Goal: Task Accomplishment & Management: Complete application form

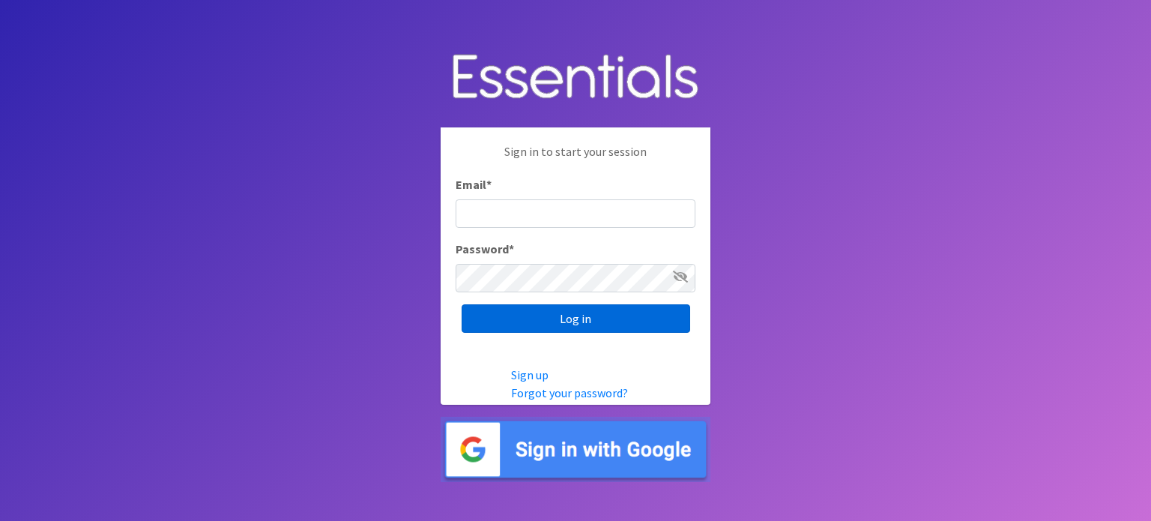
type input "[EMAIL_ADDRESS][DOMAIN_NAME]"
click at [578, 325] on input "Log in" at bounding box center [575, 318] width 228 height 28
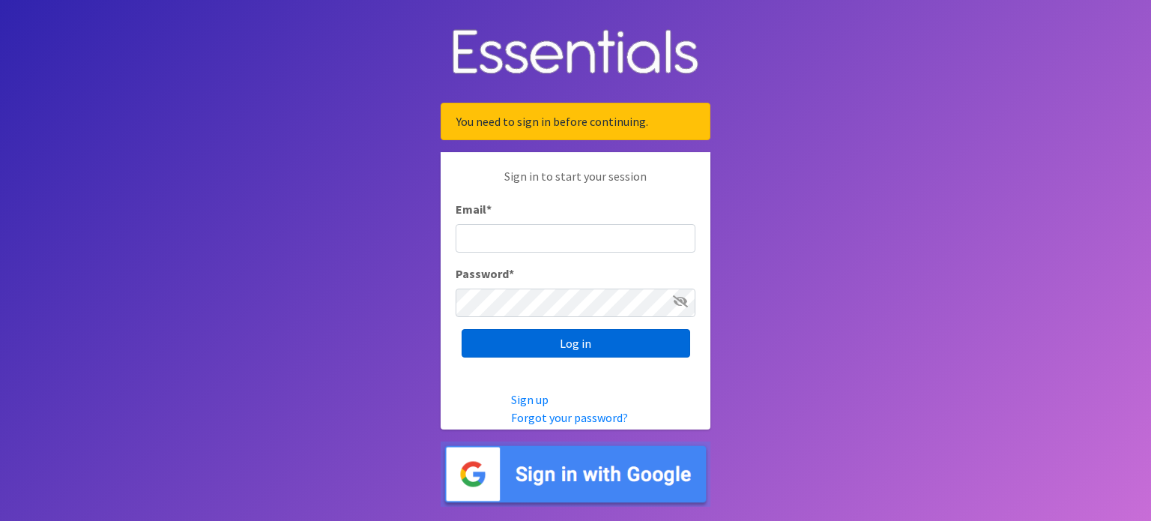
type input "[EMAIL_ADDRESS][DOMAIN_NAME]"
click at [605, 348] on input "Log in" at bounding box center [575, 343] width 228 height 28
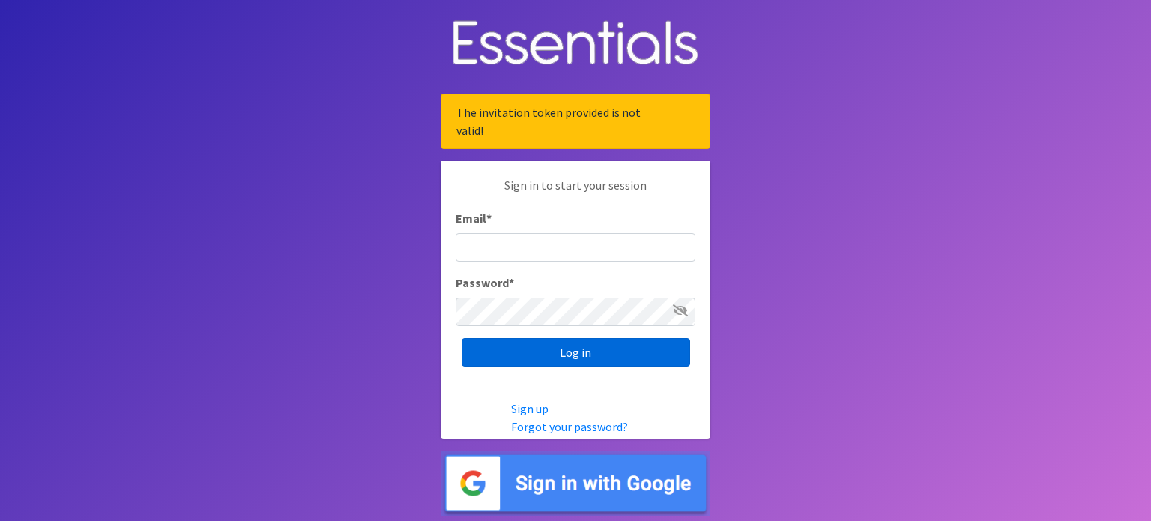
type input "[EMAIL_ADDRESS][DOMAIN_NAME]"
click at [542, 348] on input "Log in" at bounding box center [575, 352] width 228 height 28
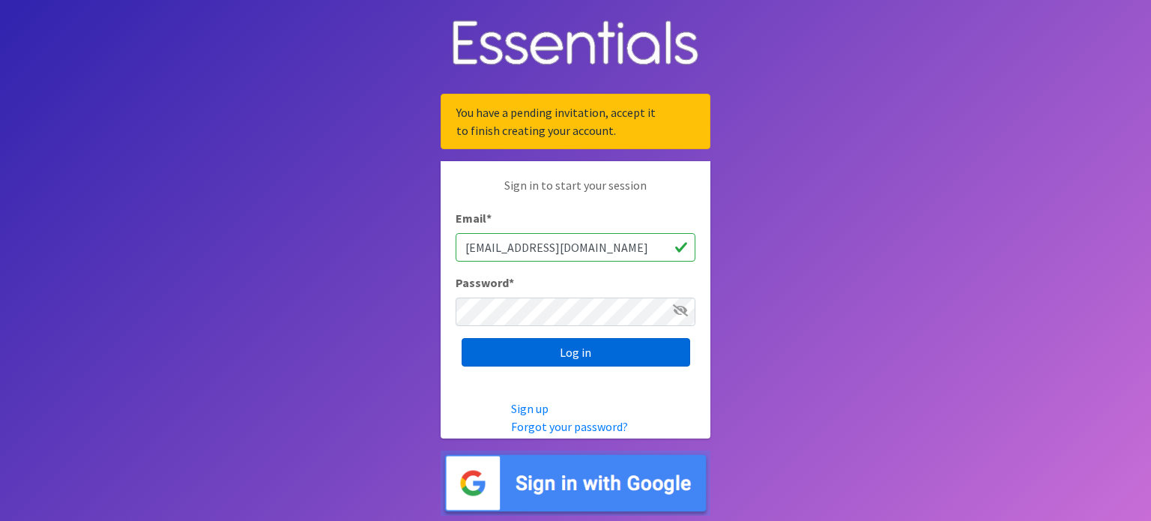
click at [578, 356] on input "Log in" at bounding box center [575, 352] width 228 height 28
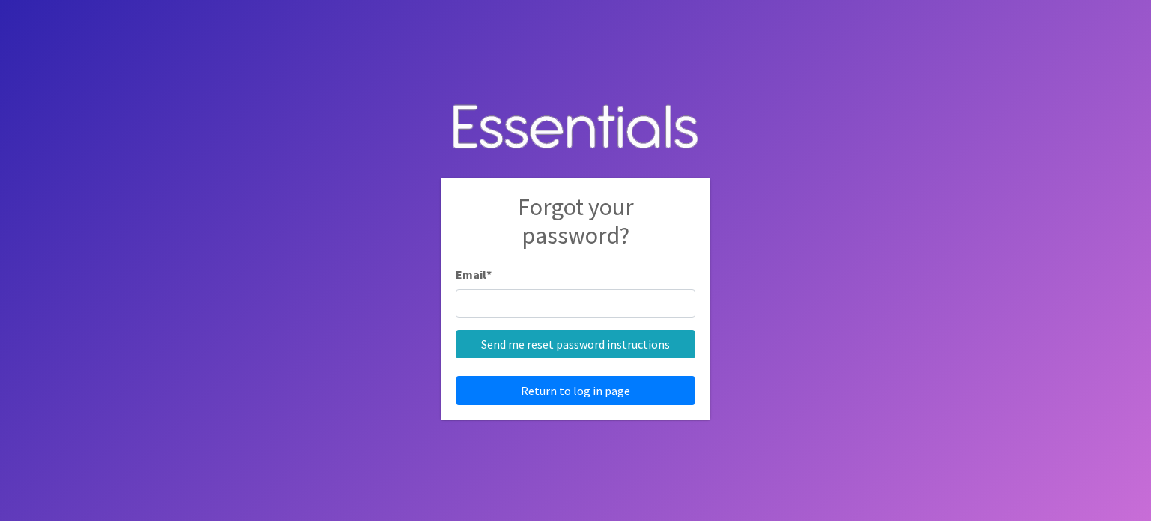
type input "[EMAIL_ADDRESS][DOMAIN_NAME]"
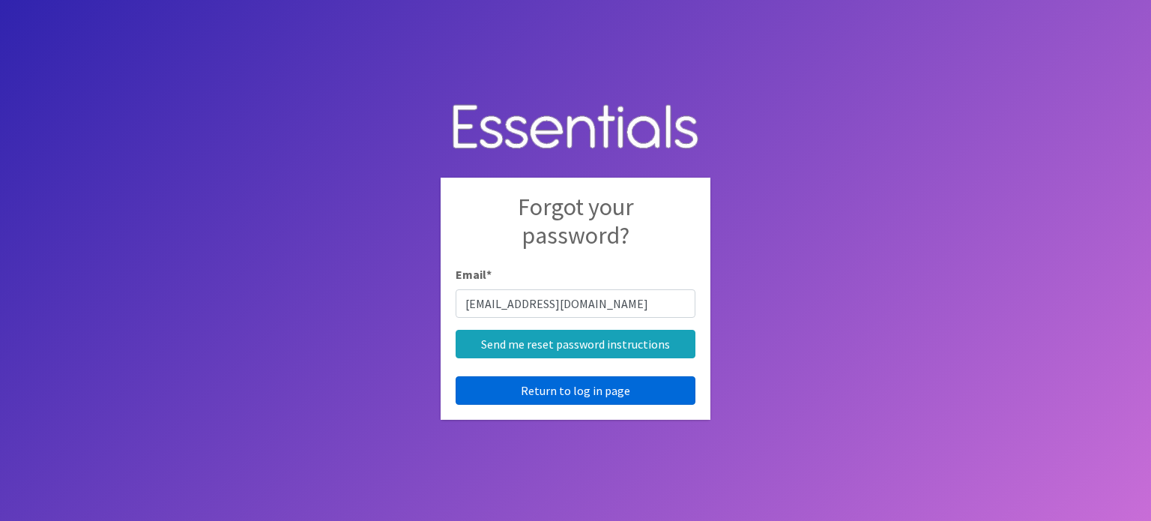
click at [587, 389] on link "Return to log in page" at bounding box center [575, 390] width 240 height 28
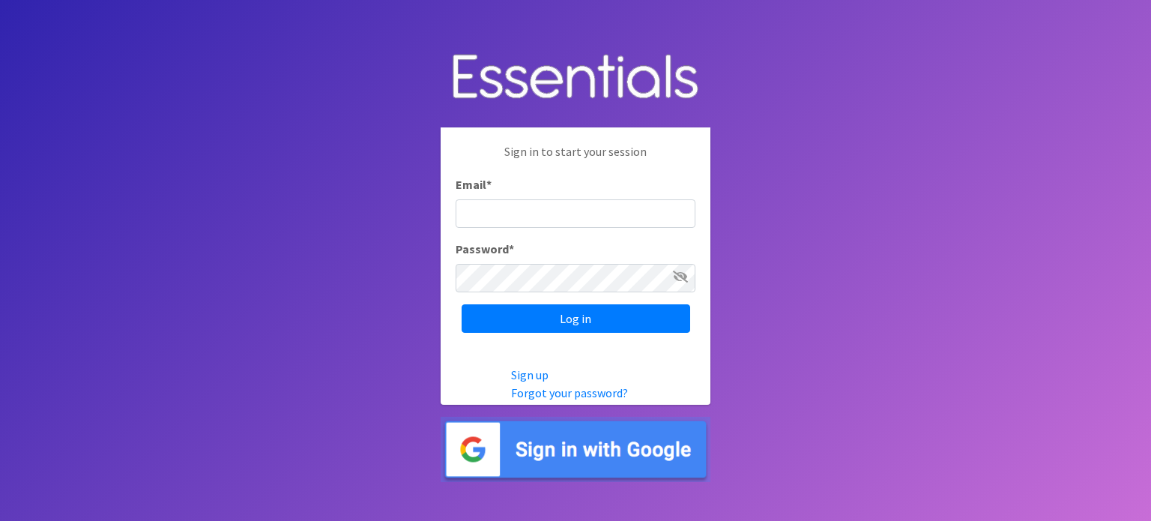
type input "asmith@thearcgbc.org"
click at [682, 275] on icon at bounding box center [680, 276] width 15 height 12
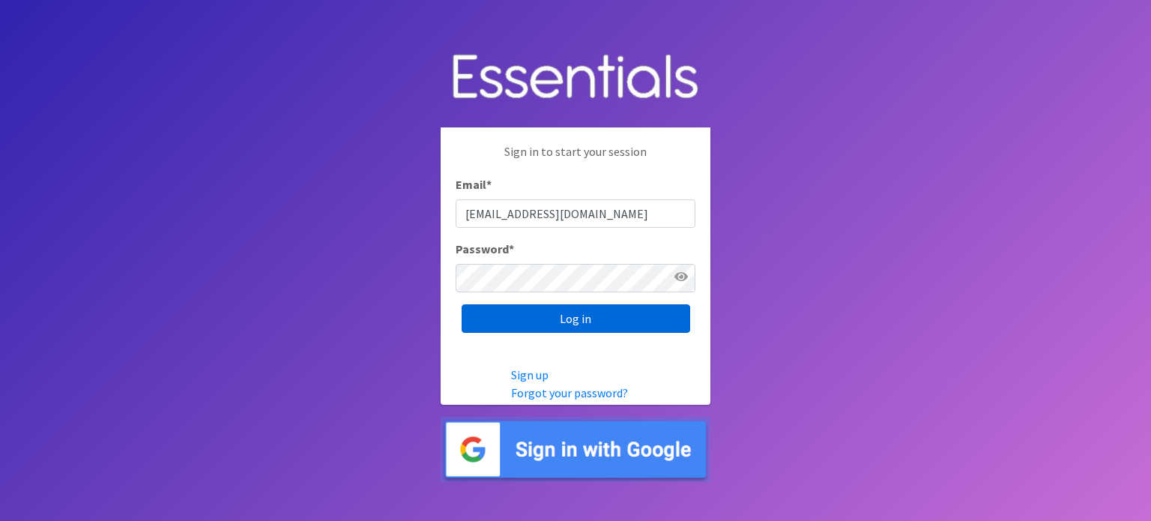
click at [584, 315] on input "Log in" at bounding box center [575, 318] width 228 height 28
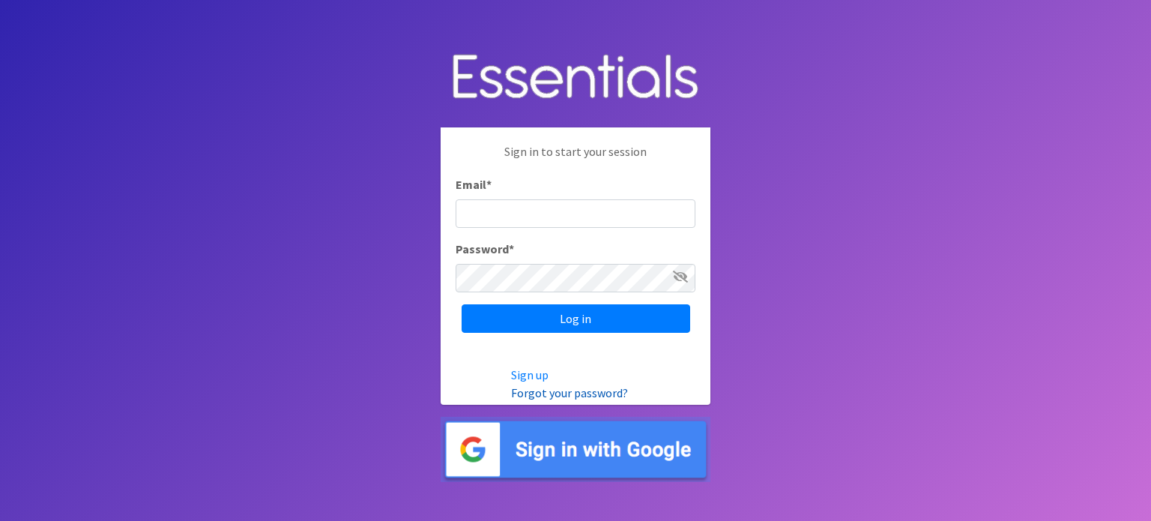
type input "[EMAIL_ADDRESS][DOMAIN_NAME]"
click at [590, 392] on link "Forgot your password?" at bounding box center [569, 392] width 117 height 15
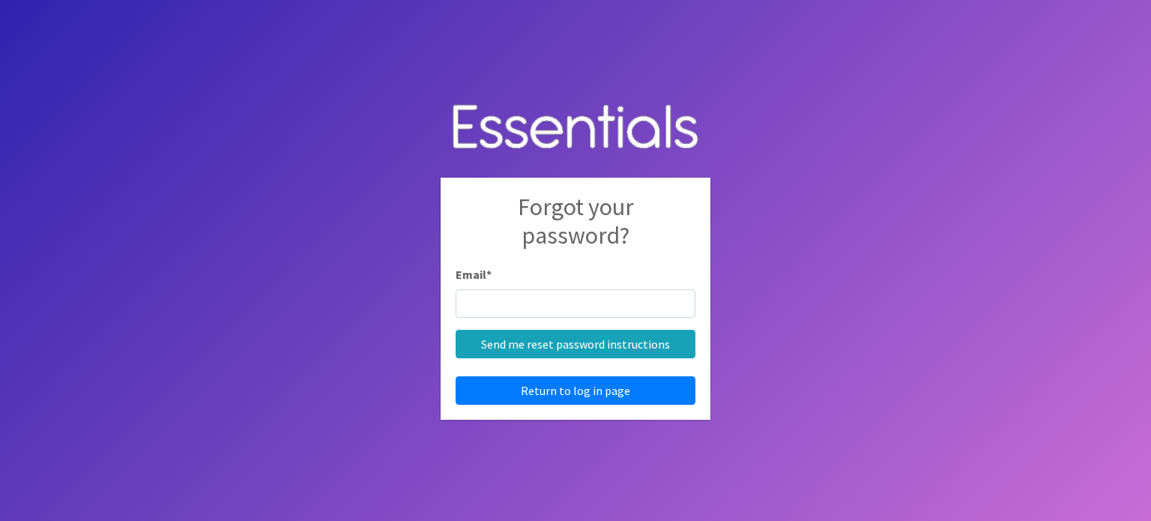
type input "asmith@thearcgbc.org"
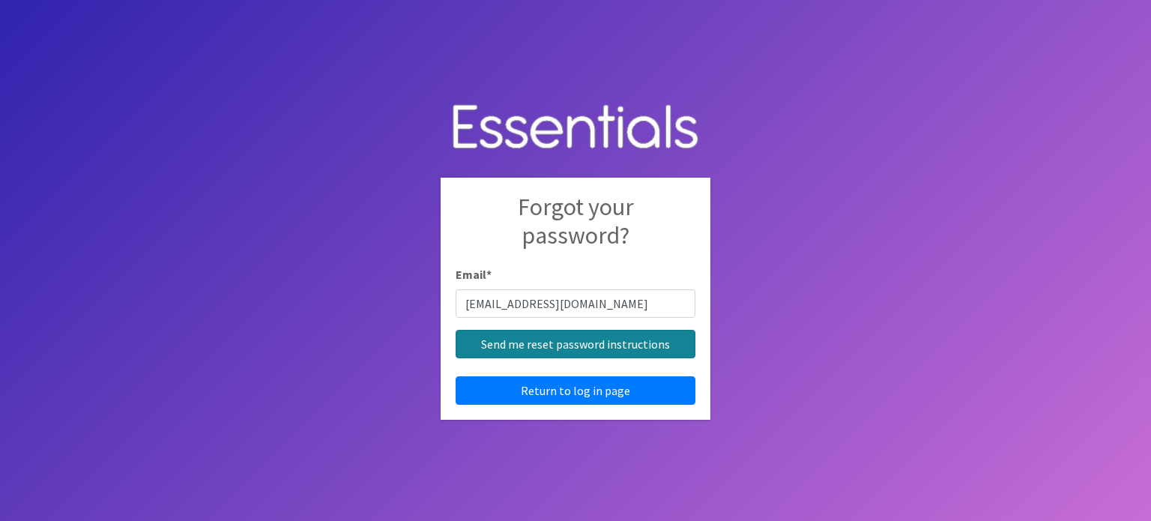
click at [608, 346] on input "Send me reset password instructions" at bounding box center [575, 344] width 240 height 28
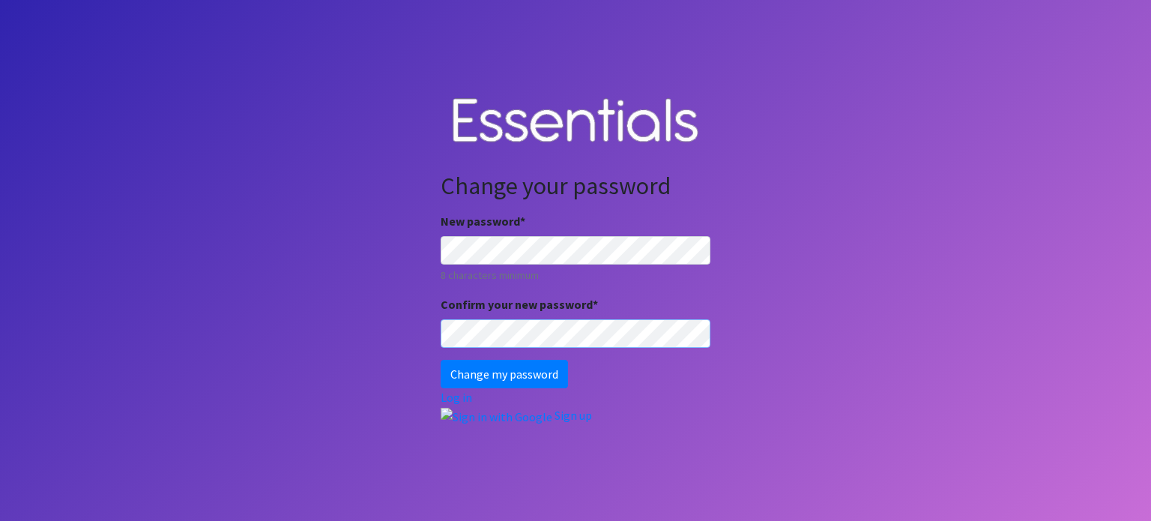
click at [441, 360] on input "Change my password" at bounding box center [504, 374] width 127 height 28
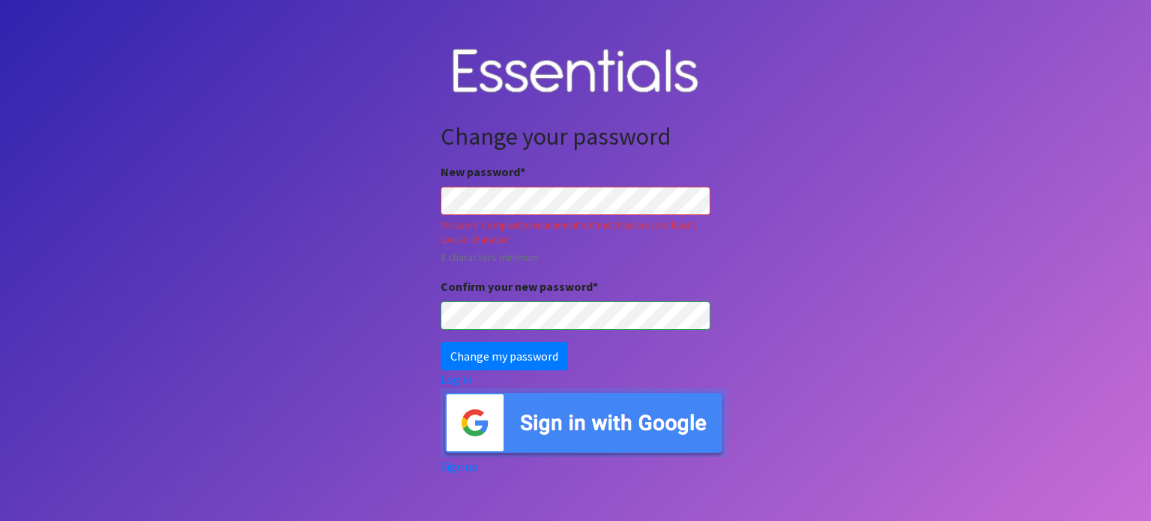
click at [441, 342] on input "Change my password" at bounding box center [504, 356] width 127 height 28
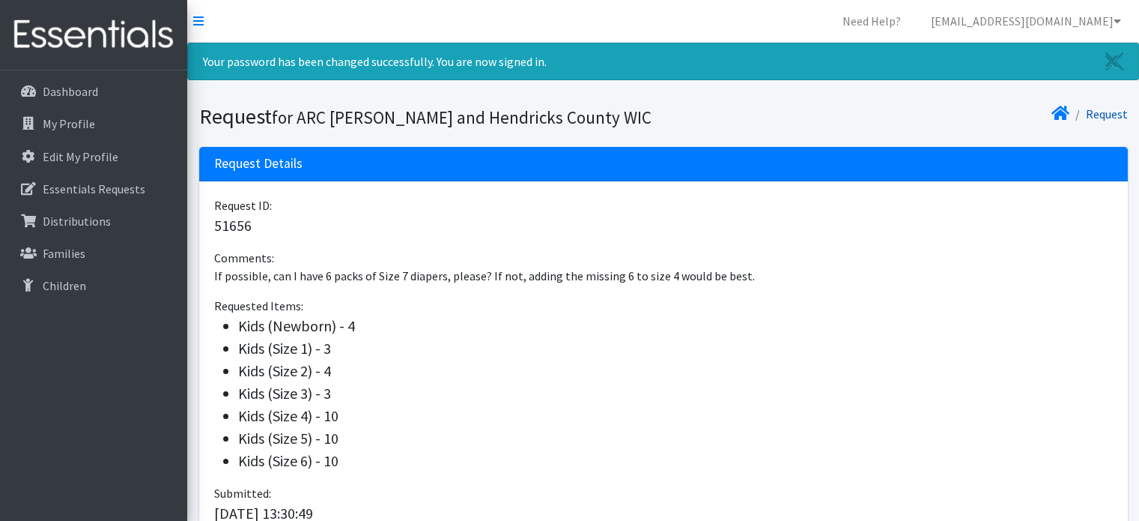
click at [1110, 117] on link "Request" at bounding box center [1107, 113] width 42 height 15
click at [114, 183] on p "Essentials Requests" at bounding box center [94, 188] width 103 height 15
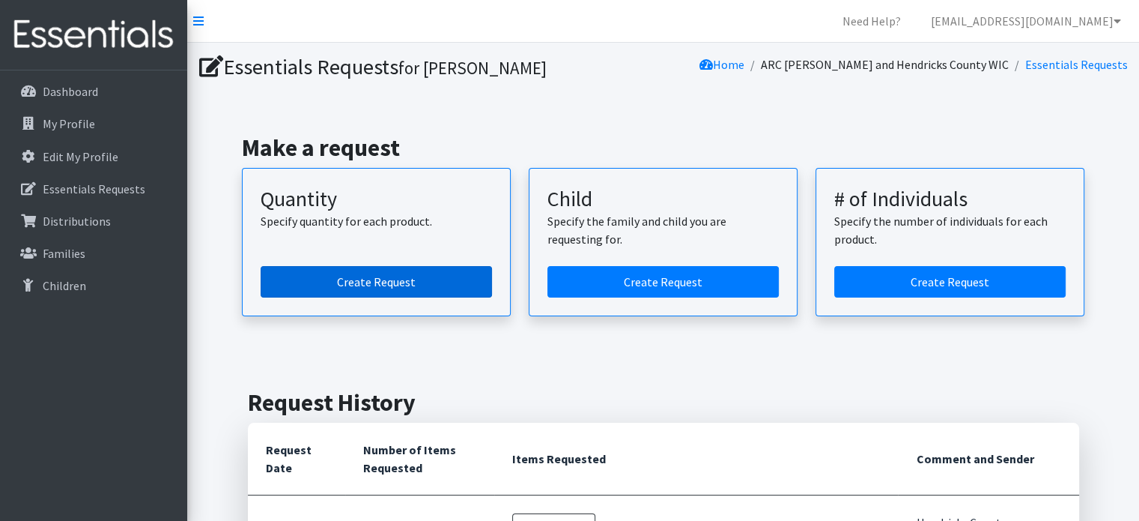
click at [399, 276] on link "Create Request" at bounding box center [376, 281] width 231 height 31
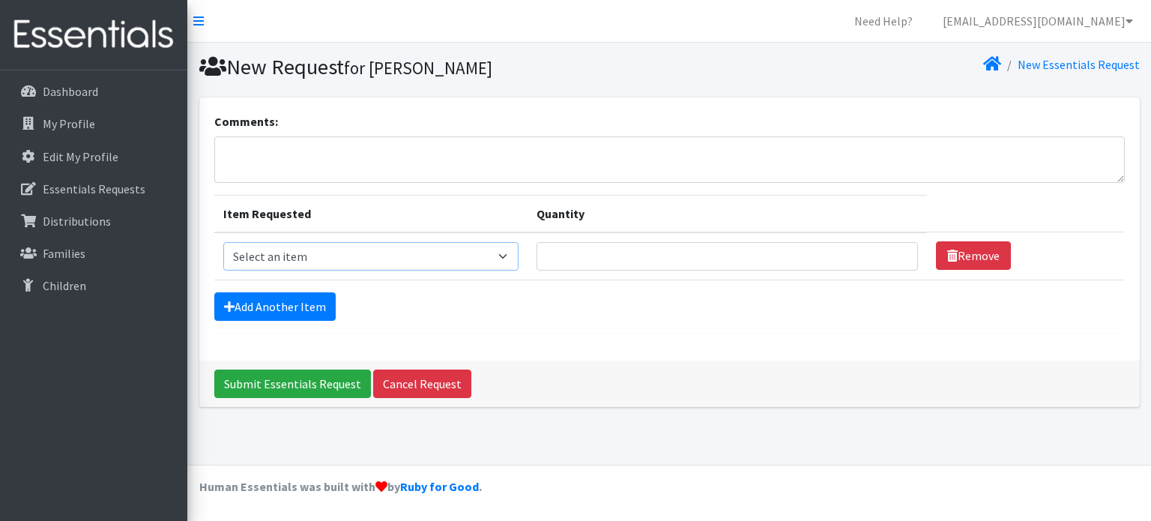
click at [506, 253] on select "Select an item Kids (Newborn) Kids (Size 1) Kids (Size 2) Kids (Size 3) Kids (S…" at bounding box center [370, 256] width 295 height 28
select select "3400"
click at [223, 242] on select "Select an item Kids (Newborn) Kids (Size 1) Kids (Size 2) Kids (Size 3) Kids (S…" at bounding box center [370, 256] width 295 height 28
click at [342, 155] on textarea "Comments:" at bounding box center [669, 159] width 910 height 46
type textarea "WIC of Hendricks County Request"
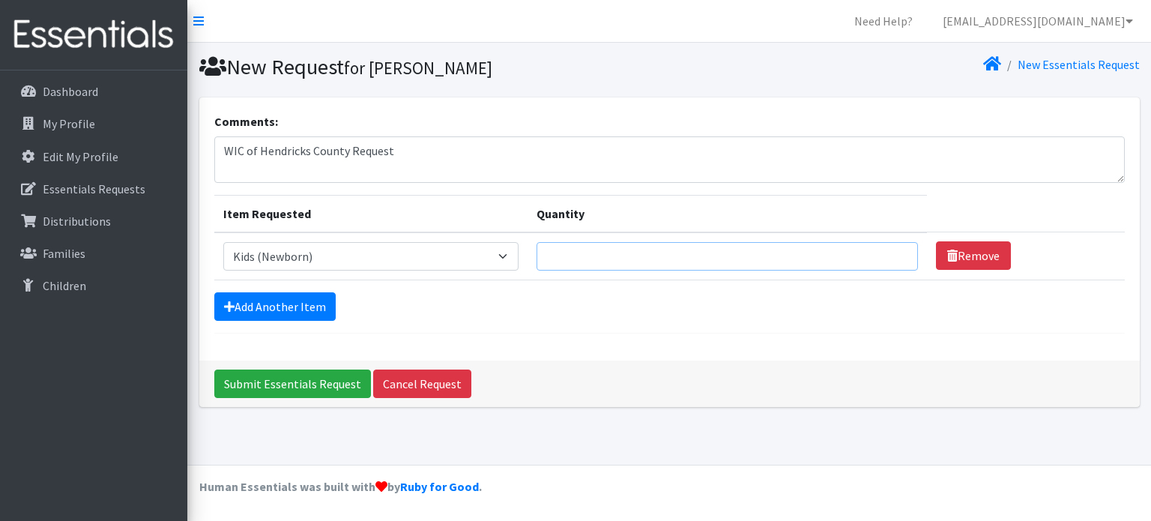
click at [575, 254] on input "Quantity" at bounding box center [726, 256] width 381 height 28
type input "25"
click at [279, 306] on link "Add Another Item" at bounding box center [274, 306] width 121 height 28
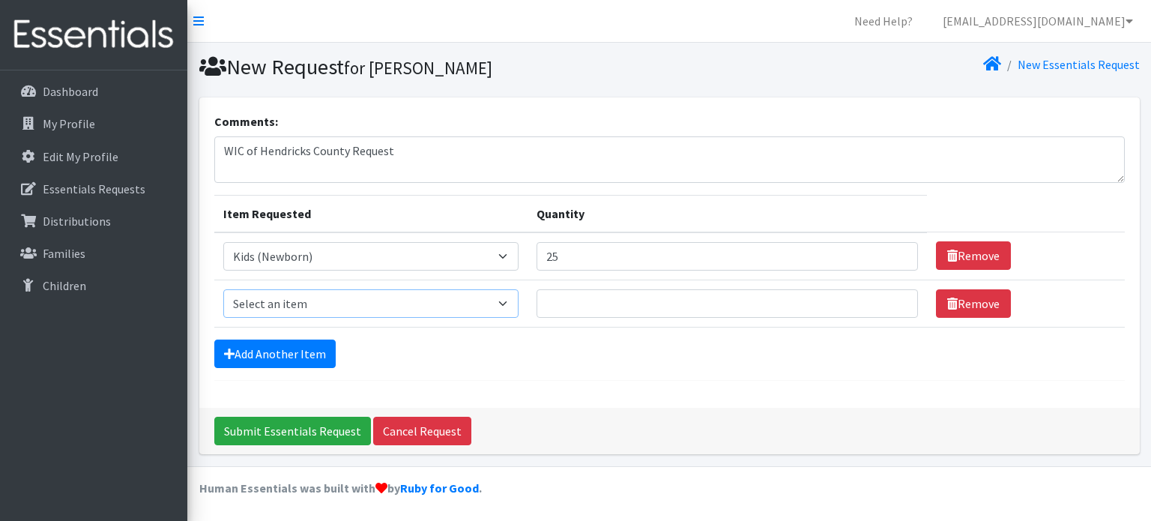
click at [432, 296] on select "Select an item Kids (Newborn) Kids (Size 1) Kids (Size 2) Kids (Size 3) Kids (S…" at bounding box center [370, 303] width 295 height 28
select select "3401"
click at [223, 289] on select "Select an item Kids (Newborn) Kids (Size 1) Kids (Size 2) Kids (Size 3) Kids (S…" at bounding box center [370, 303] width 295 height 28
click at [587, 303] on input "Quantity" at bounding box center [726, 303] width 381 height 28
type input "25"
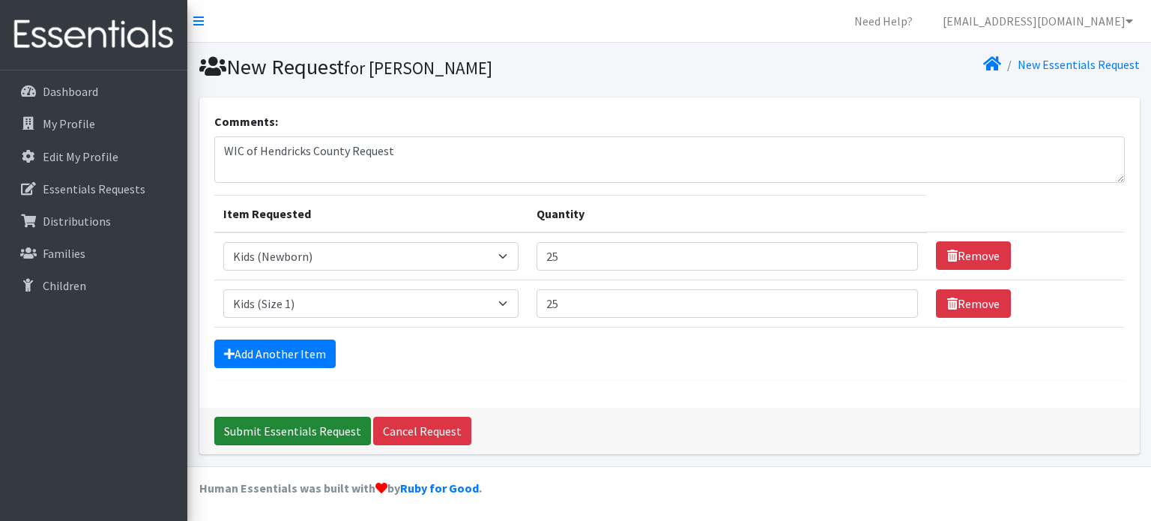
click at [326, 429] on input "Submit Essentials Request" at bounding box center [292, 431] width 157 height 28
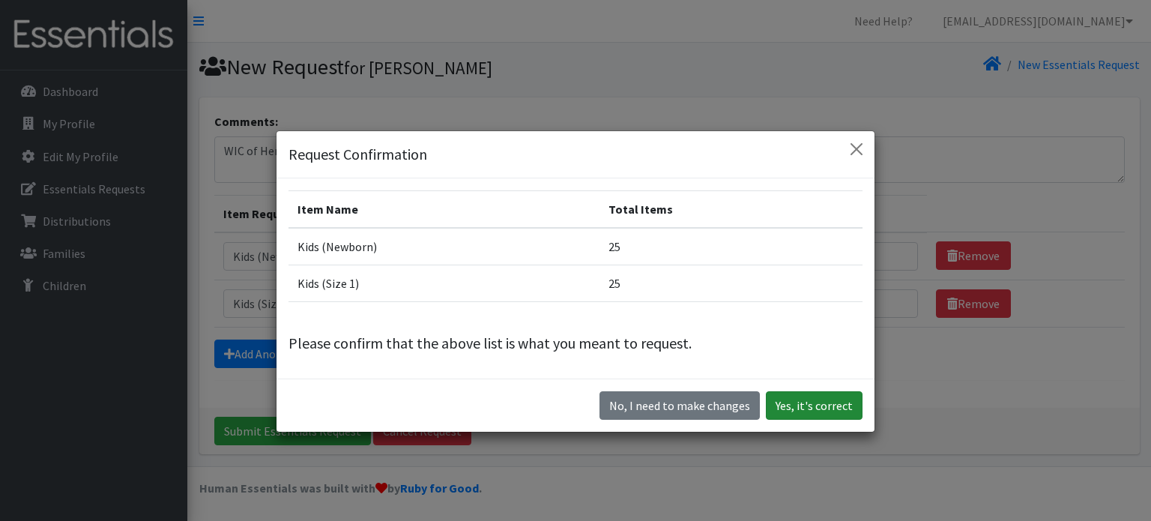
click at [808, 398] on button "Yes, it's correct" at bounding box center [814, 405] width 97 height 28
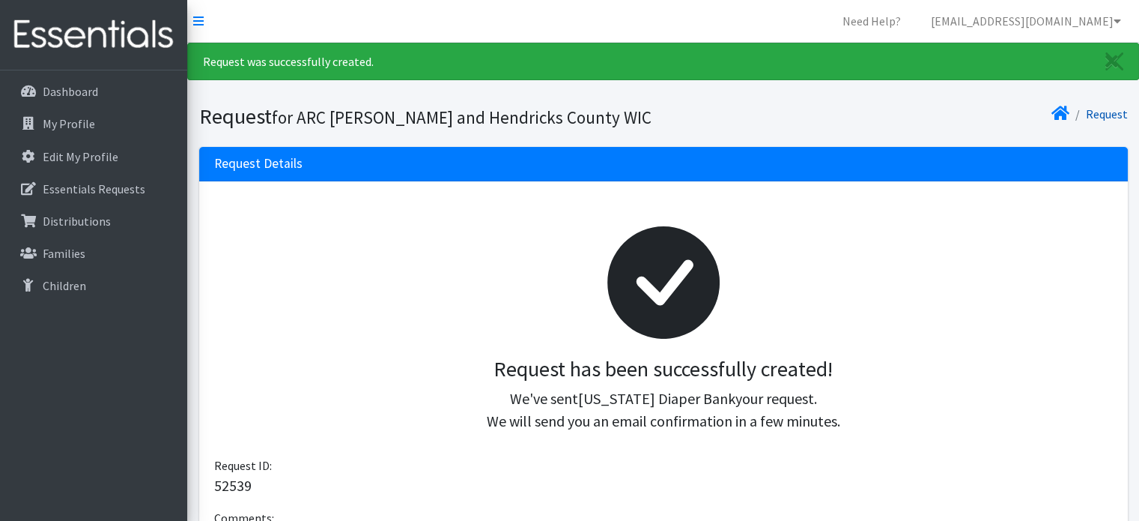
click at [1107, 115] on link "Request" at bounding box center [1107, 113] width 42 height 15
click at [1114, 114] on link "Request" at bounding box center [1107, 113] width 42 height 15
click at [1113, 113] on link "Request" at bounding box center [1107, 113] width 42 height 15
click at [112, 193] on p "Essentials Requests" at bounding box center [94, 188] width 103 height 15
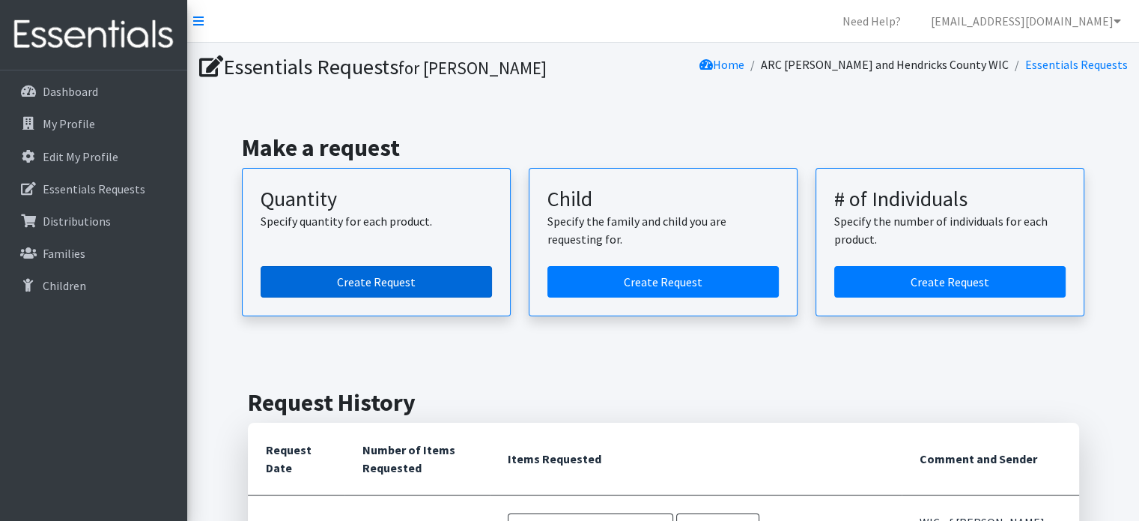
click at [353, 291] on link "Create Request" at bounding box center [376, 281] width 231 height 31
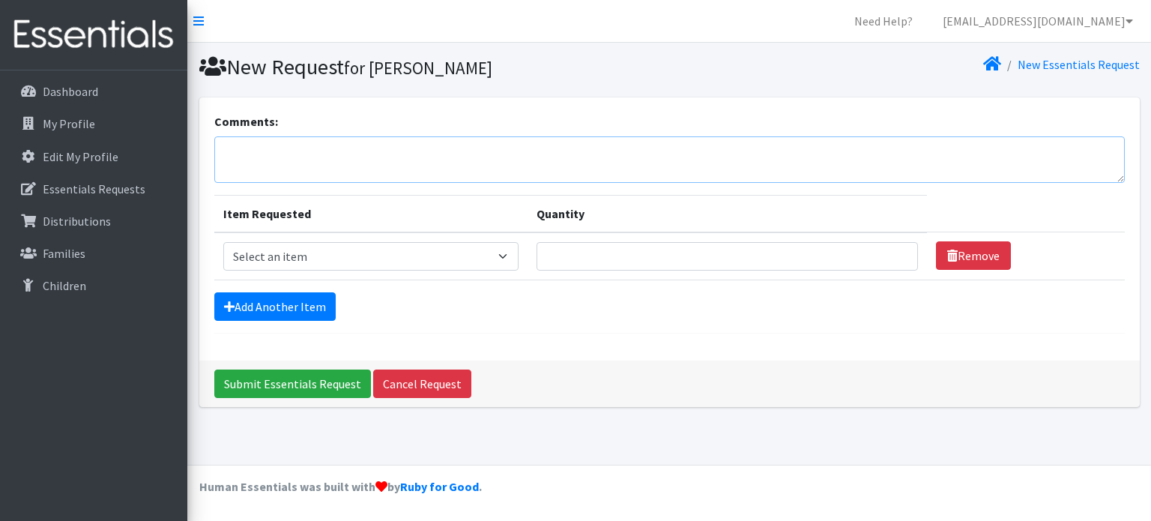
click at [341, 154] on textarea "Comments:" at bounding box center [669, 159] width 910 height 46
type textarea "WIC of Boone County Request"
click at [510, 255] on select "Select an item Kids (Newborn) Kids (Size 1) Kids (Size 2) Kids (Size 3) Kids (S…" at bounding box center [370, 256] width 295 height 28
click at [223, 242] on select "Select an item Kids (Newborn) Kids (Size 1) Kids (Size 2) Kids (Size 3) Kids (S…" at bounding box center [370, 256] width 295 height 28
click at [598, 256] on input "Quantity" at bounding box center [726, 256] width 381 height 28
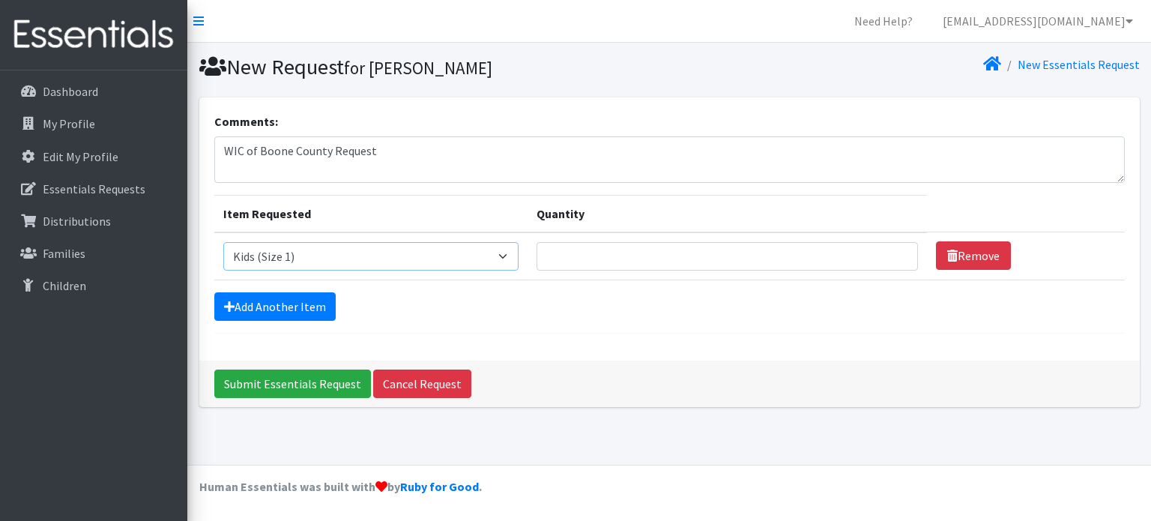
click at [503, 246] on select "Select an item Kids (Newborn) Kids (Size 1) Kids (Size 2) Kids (Size 3) Kids (S…" at bounding box center [370, 256] width 295 height 28
select select "3400"
click at [223, 242] on select "Select an item Kids (Newborn) Kids (Size 1) Kids (Size 2) Kids (Size 3) Kids (S…" at bounding box center [370, 256] width 295 height 28
click at [581, 255] on input "Quantity" at bounding box center [726, 256] width 381 height 28
type input "5"
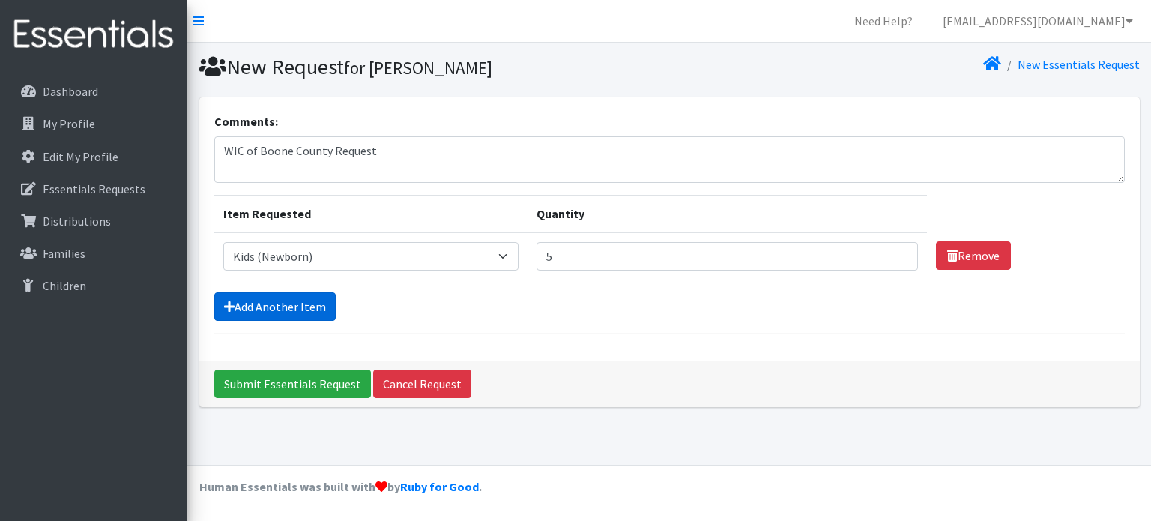
click at [309, 305] on link "Add Another Item" at bounding box center [274, 306] width 121 height 28
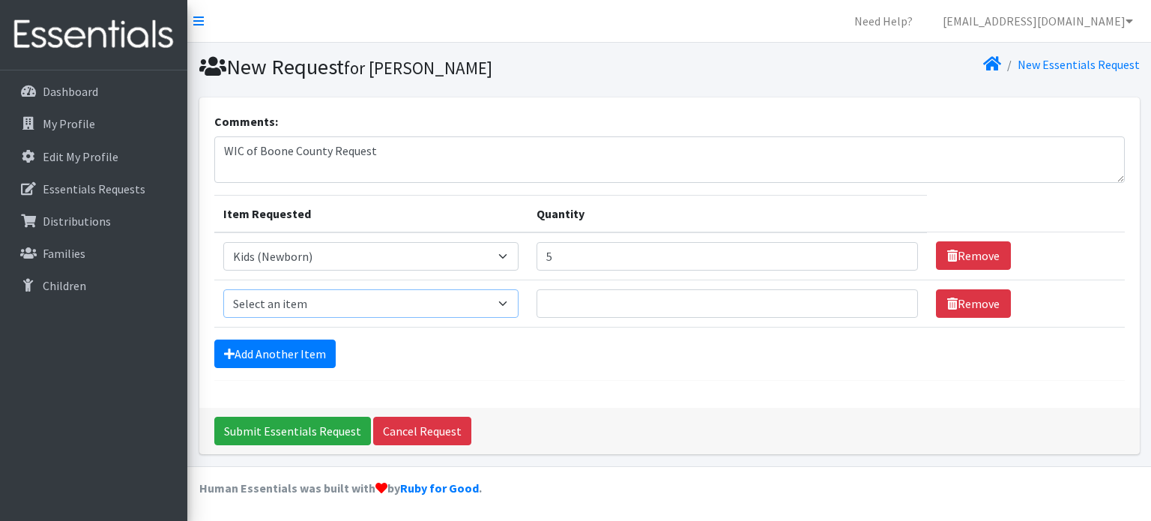
click at [499, 297] on select "Select an item Kids (Newborn) Kids (Size 1) Kids (Size 2) Kids (Size 3) Kids (S…" at bounding box center [370, 303] width 295 height 28
select select "3401"
click at [223, 289] on select "Select an item Kids (Newborn) Kids (Size 1) Kids (Size 2) Kids (Size 3) Kids (S…" at bounding box center [370, 303] width 295 height 28
click at [560, 307] on input "Quantity" at bounding box center [726, 303] width 381 height 28
type input "5"
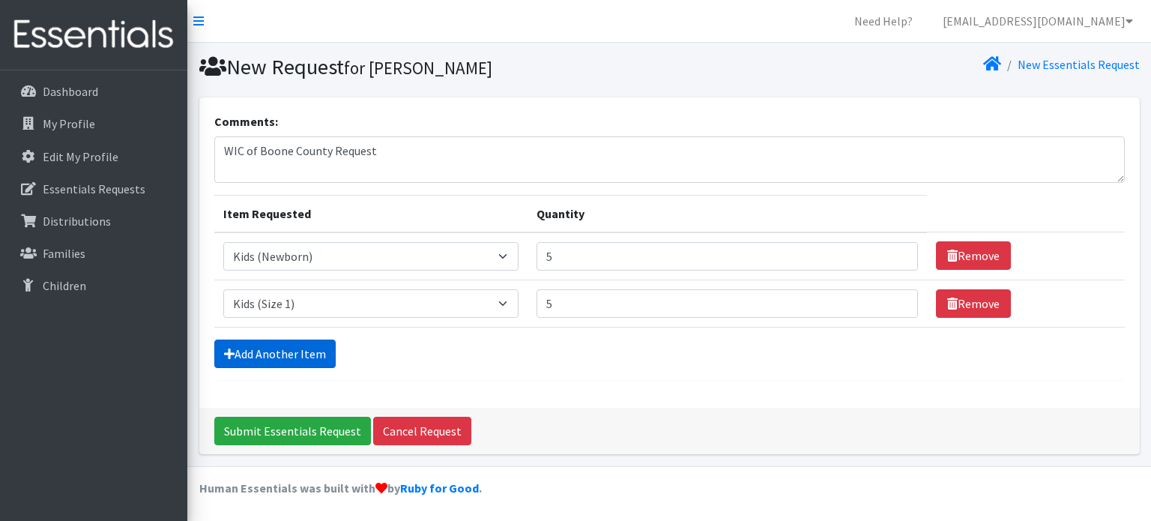
click at [267, 347] on link "Add Another Item" at bounding box center [274, 353] width 121 height 28
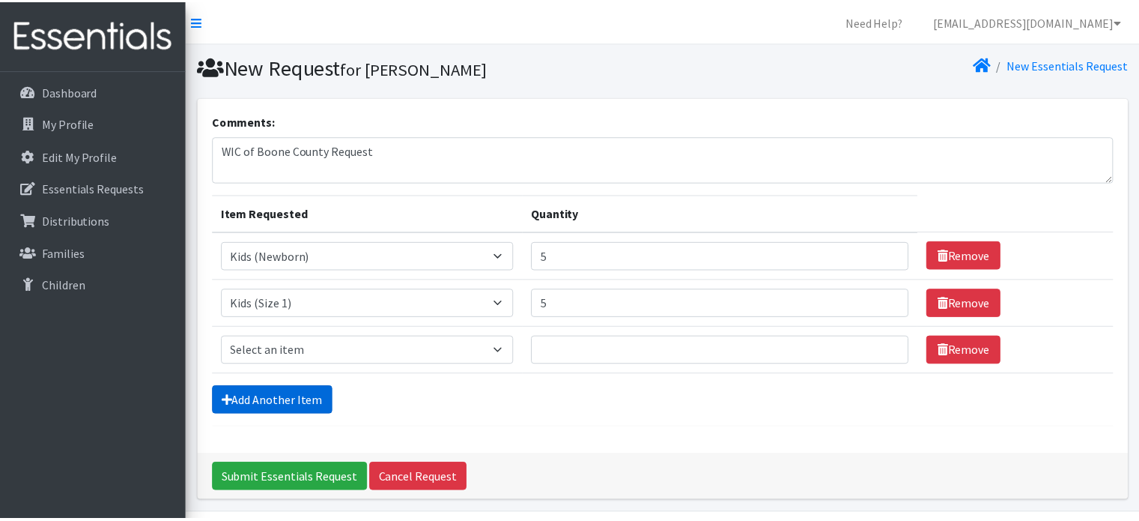
scroll to position [46, 0]
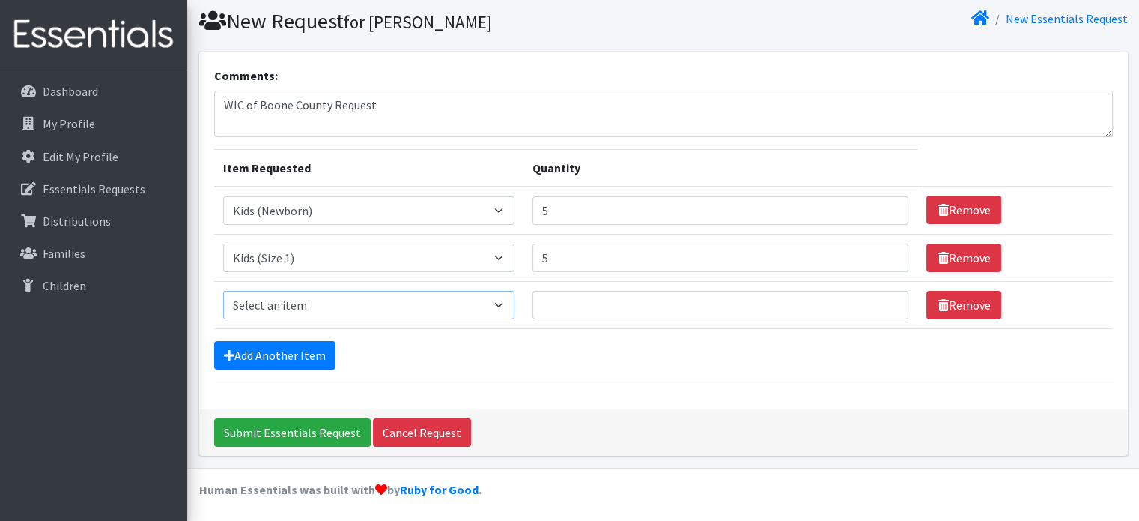
click at [505, 299] on select "Select an item Kids (Newborn) Kids (Size 1) Kids (Size 2) Kids (Size 3) Kids (S…" at bounding box center [368, 305] width 291 height 28
select select "3420"
click at [223, 291] on select "Select an item Kids (Newborn) Kids (Size 1) Kids (Size 2) Kids (Size 3) Kids (S…" at bounding box center [368, 305] width 291 height 28
click at [564, 300] on input "Quantity" at bounding box center [721, 305] width 377 height 28
click at [324, 341] on link "Add Another Item" at bounding box center [274, 355] width 121 height 28
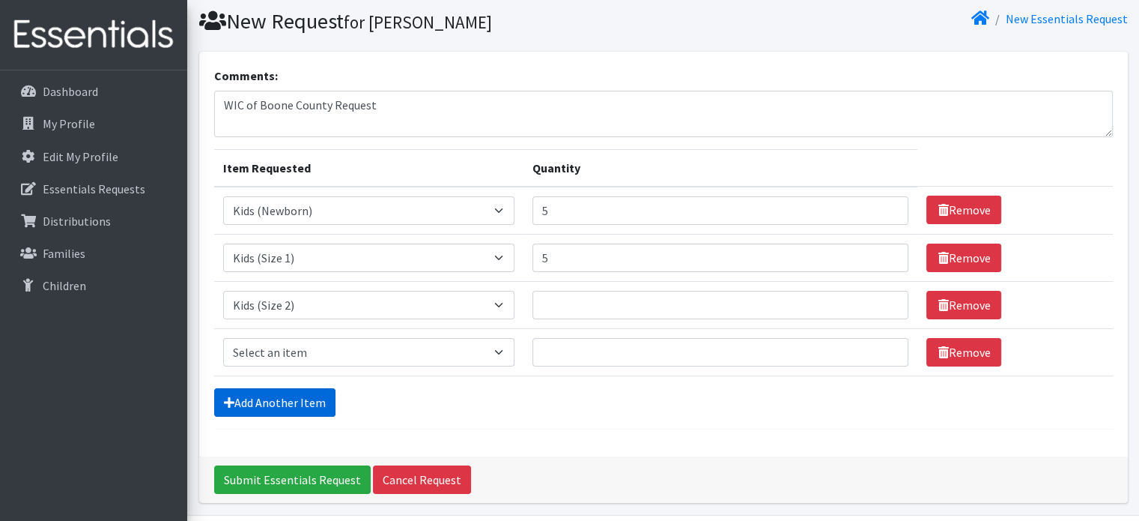
scroll to position [93, 0]
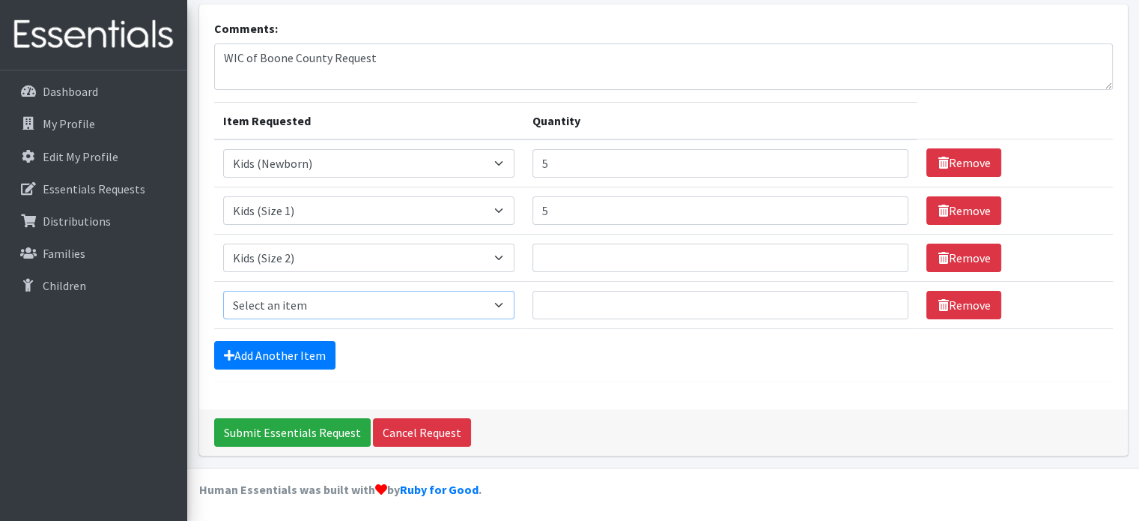
click at [349, 305] on select "Select an item Kids (Newborn) Kids (Size 1) Kids (Size 2) Kids (Size 3) Kids (S…" at bounding box center [368, 305] width 291 height 28
select select "3393"
click at [223, 291] on select "Select an item Kids (Newborn) Kids (Size 1) Kids (Size 2) Kids (Size 3) Kids (S…" at bounding box center [368, 305] width 291 height 28
click at [297, 354] on link "Add Another Item" at bounding box center [274, 355] width 121 height 28
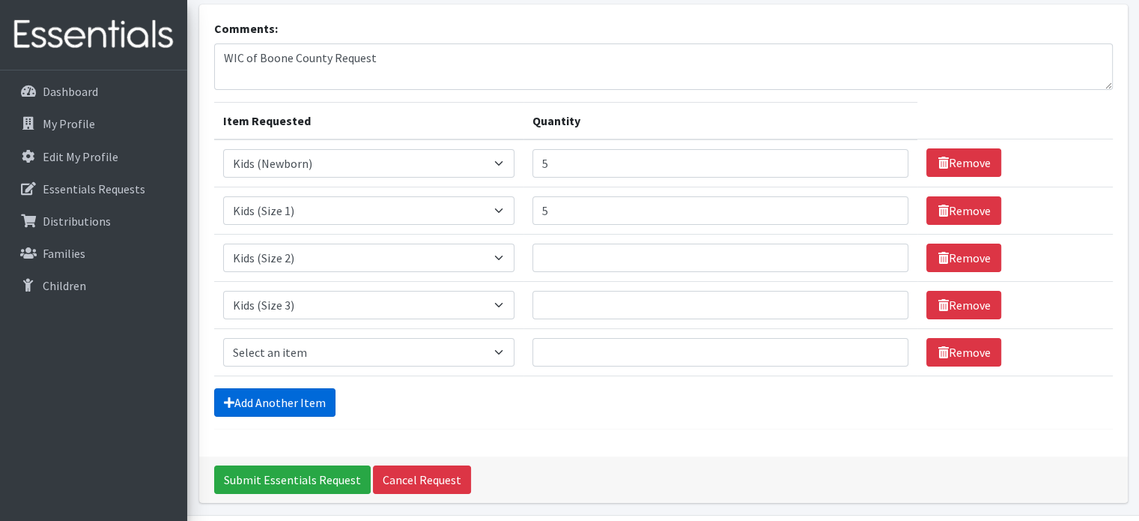
scroll to position [140, 0]
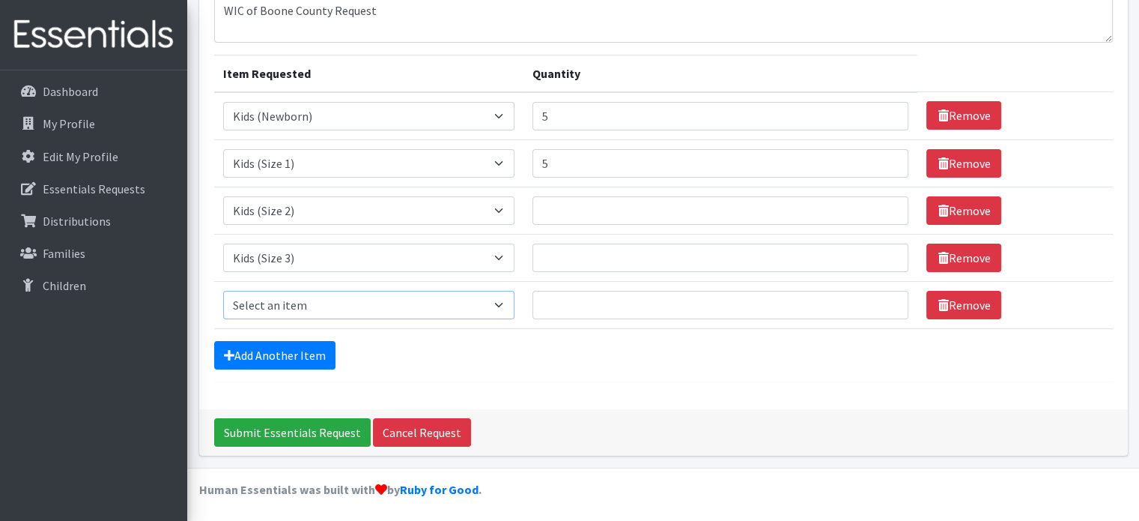
click at [356, 302] on select "Select an item Kids (Newborn) Kids (Size 1) Kids (Size 2) Kids (Size 3) Kids (S…" at bounding box center [368, 305] width 291 height 28
select select "3394"
click at [223, 291] on select "Select an item Kids (Newborn) Kids (Size 1) Kids (Size 2) Kids (Size 3) Kids (S…" at bounding box center [368, 305] width 291 height 28
click at [298, 356] on link "Add Another Item" at bounding box center [274, 355] width 121 height 28
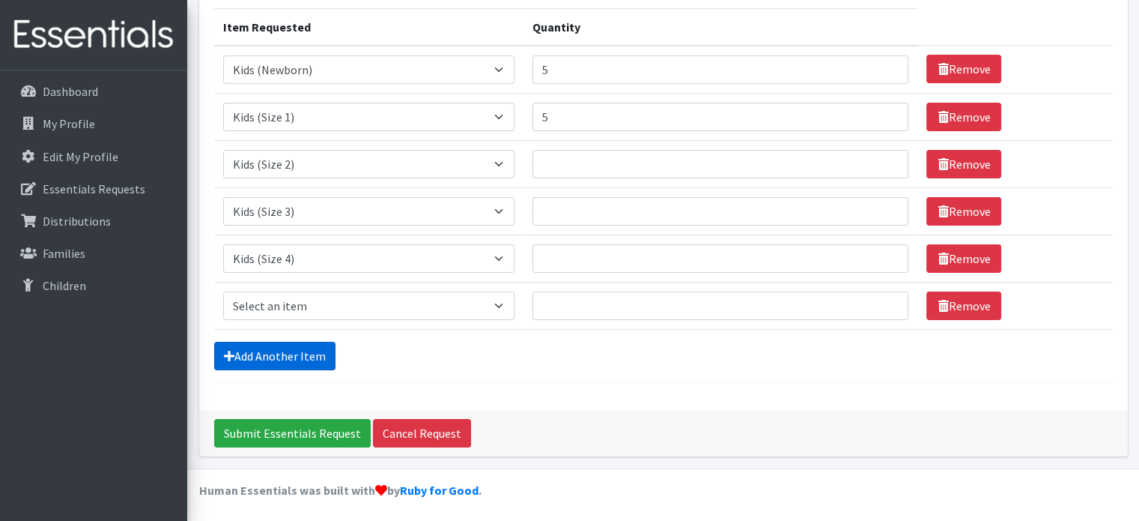
scroll to position [187, 0]
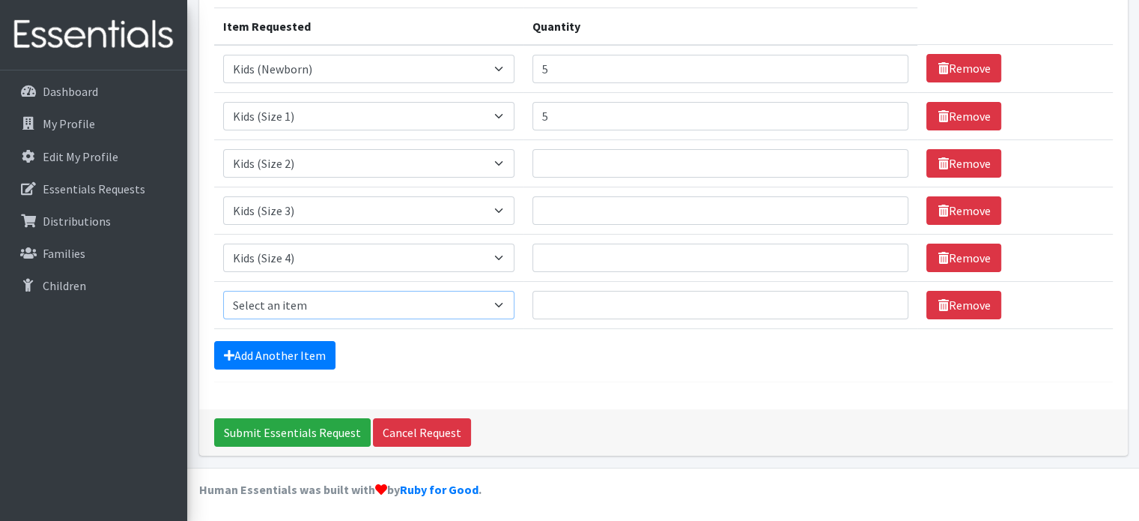
click at [324, 300] on select "Select an item Kids (Newborn) Kids (Size 1) Kids (Size 2) Kids (Size 3) Kids (S…" at bounding box center [368, 305] width 291 height 28
select select "3407"
click at [223, 291] on select "Select an item Kids (Newborn) Kids (Size 1) Kids (Size 2) Kids (Size 3) Kids (S…" at bounding box center [368, 305] width 291 height 28
click at [283, 350] on link "Add Another Item" at bounding box center [274, 355] width 121 height 28
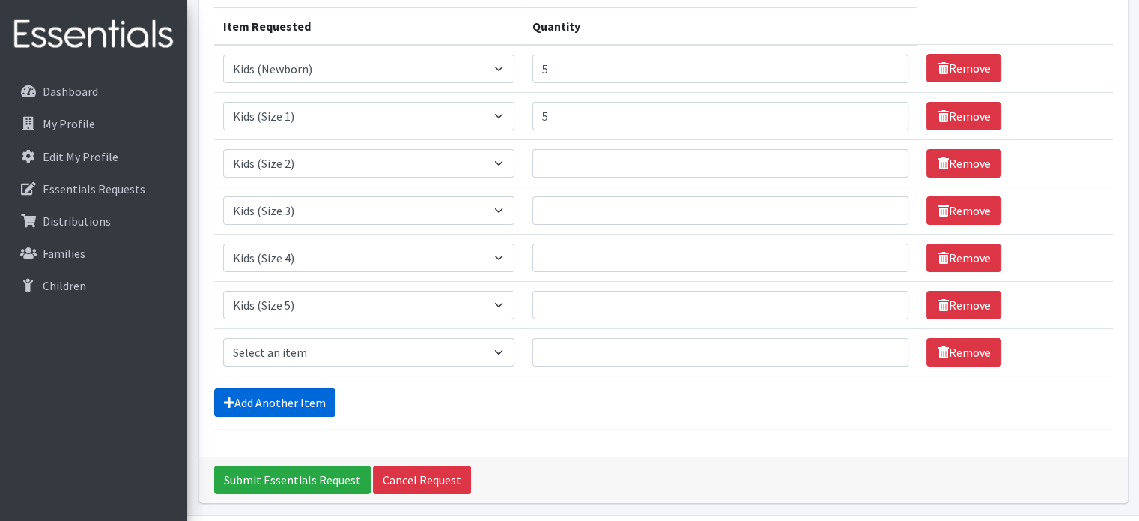
scroll to position [234, 0]
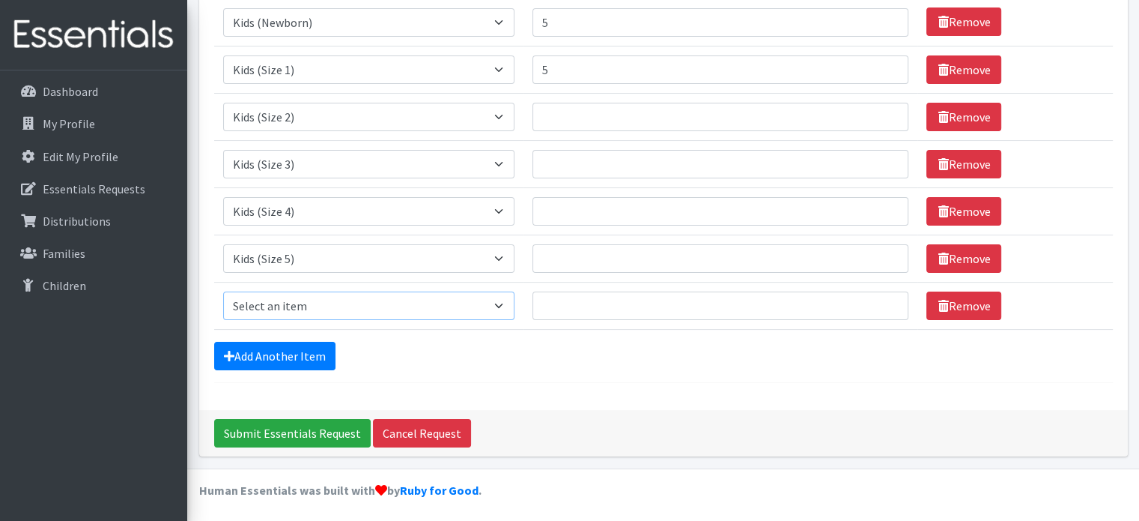
click at [339, 306] on select "Select an item Kids (Newborn) Kids (Size 1) Kids (Size 2) Kids (Size 3) Kids (S…" at bounding box center [368, 305] width 291 height 28
select select "3419"
click at [223, 291] on select "Select an item Kids (Newborn) Kids (Size 1) Kids (Size 2) Kids (Size 3) Kids (S…" at bounding box center [368, 305] width 291 height 28
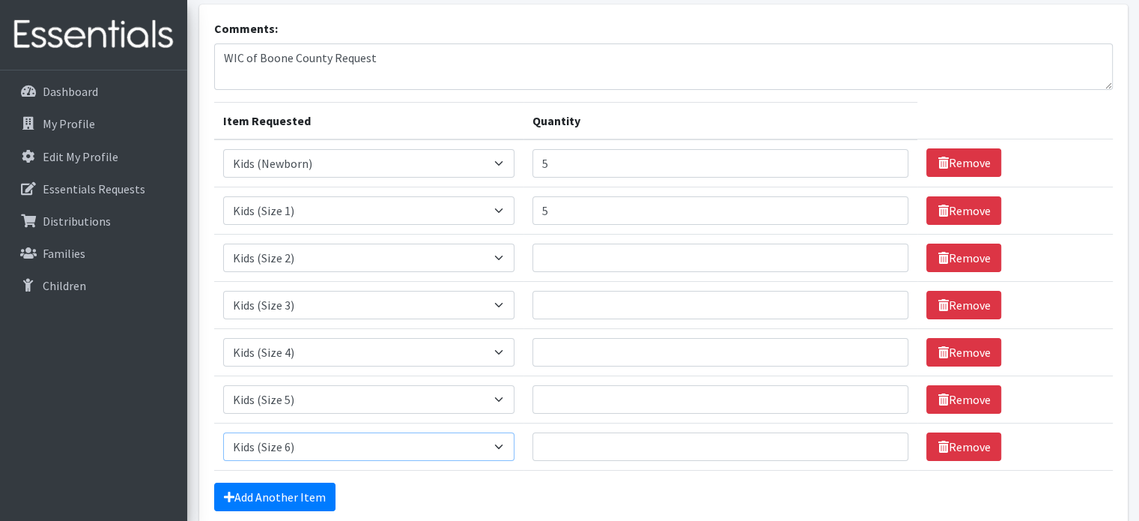
scroll to position [91, 0]
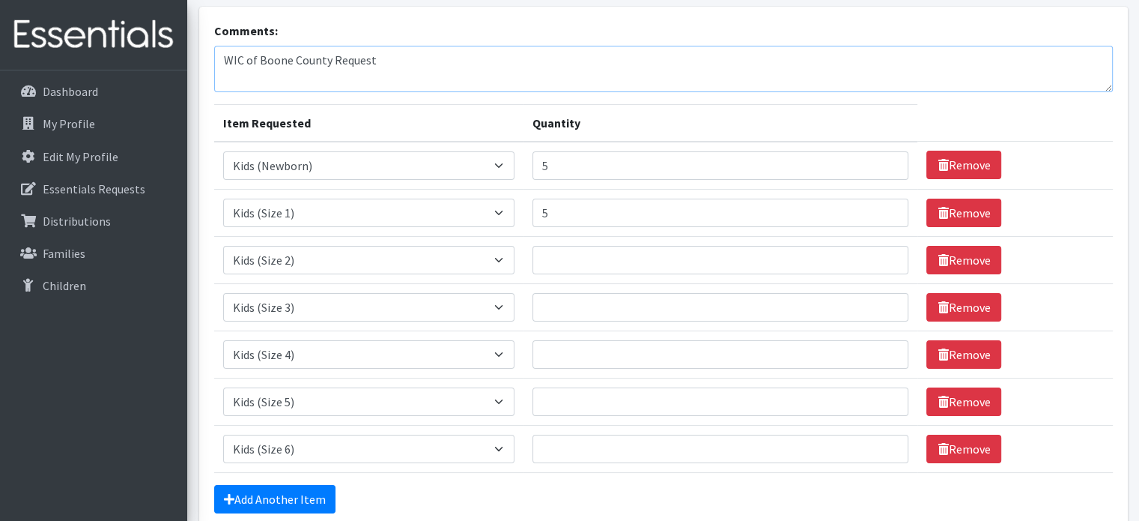
click at [372, 82] on textarea "WIC of Boone County Request" at bounding box center [663, 69] width 899 height 46
type textarea "WIC of Boone County Request"
click at [603, 294] on input "Quantity" at bounding box center [721, 307] width 377 height 28
type input "8"
click at [589, 257] on input "Quantity" at bounding box center [721, 260] width 377 height 28
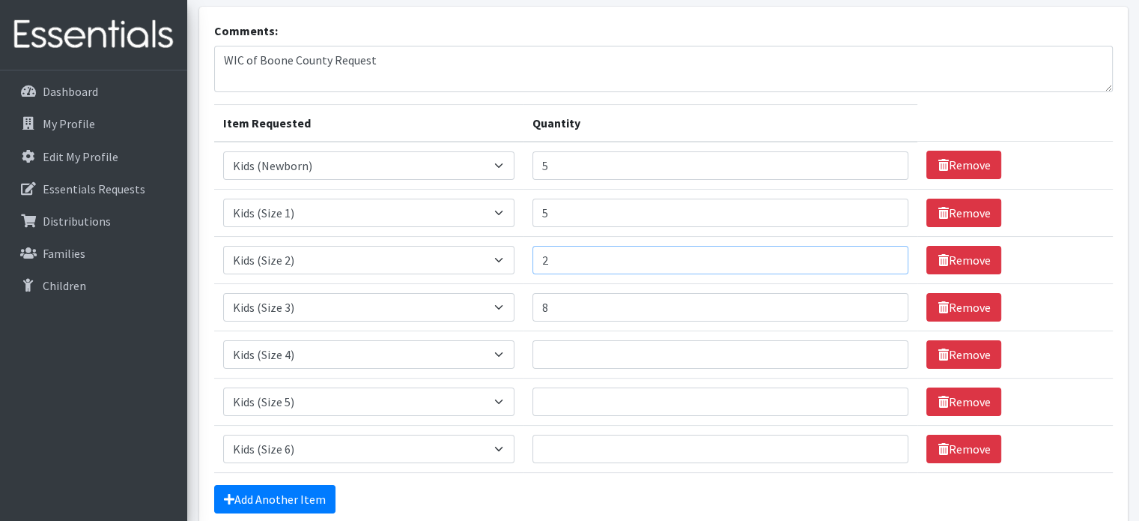
type input "2"
click at [563, 348] on input "Quantity" at bounding box center [721, 354] width 377 height 28
type input "6"
click at [659, 393] on input "Quantity" at bounding box center [721, 401] width 377 height 28
type input "4"
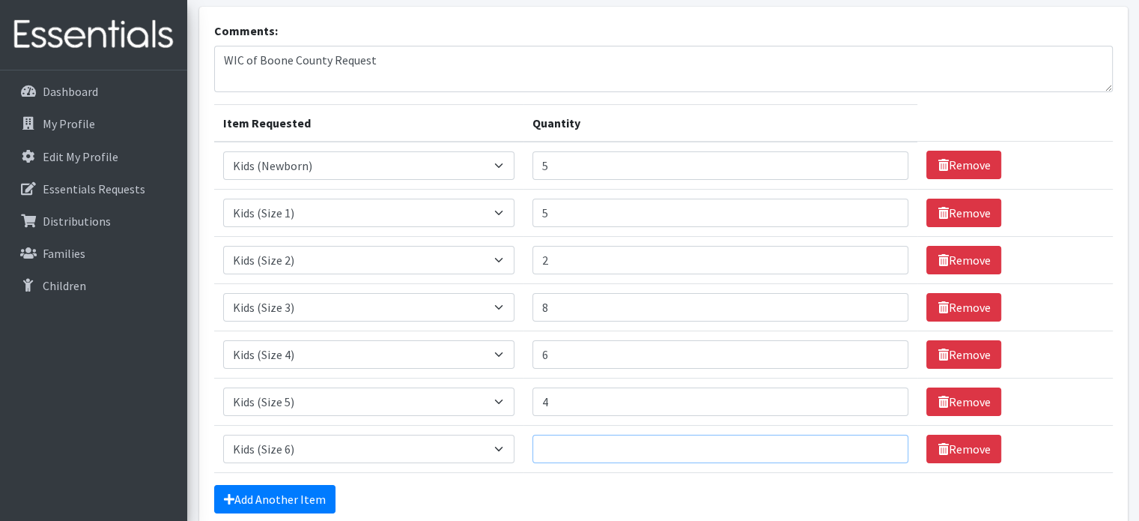
click at [626, 440] on input "Quantity" at bounding box center [721, 449] width 377 height 28
click at [557, 158] on input "5" at bounding box center [721, 165] width 377 height 28
type input "10"
click at [557, 206] on input "5" at bounding box center [721, 213] width 377 height 28
type input "10"
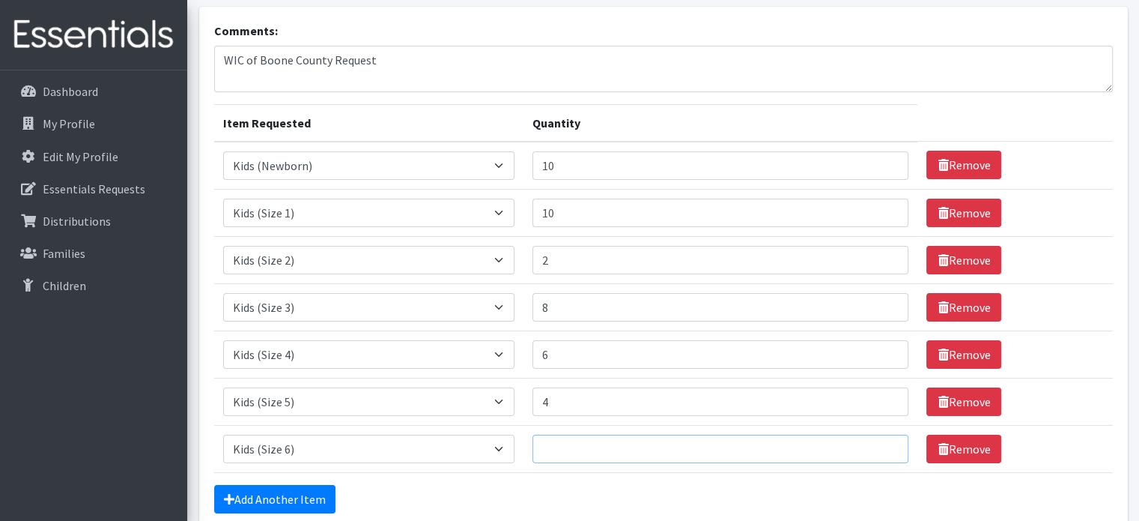
click at [605, 450] on input "Quantity" at bounding box center [721, 449] width 377 height 28
type input "8"
click at [560, 259] on input "2" at bounding box center [721, 260] width 377 height 28
type input "4"
click at [527, 77] on textarea "WIC of Boone County Request" at bounding box center [663, 69] width 899 height 46
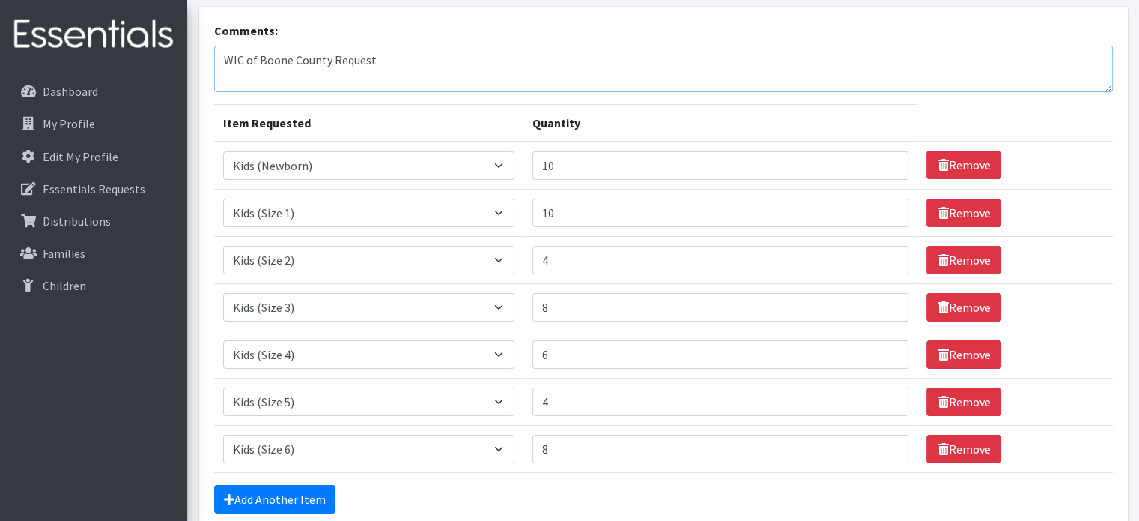
click at [379, 76] on textarea "WIC of Boone County Request" at bounding box center [663, 69] width 899 height 46
click at [282, 79] on textarea "WIC of Boone County Request" at bounding box center [663, 69] width 899 height 46
click at [220, 83] on textarea "WIC of Boone County Request" at bounding box center [663, 69] width 899 height 46
click at [411, 61] on textarea "WIC of Boone County Request" at bounding box center [663, 69] width 899 height 46
type textarea "WIC of Boone County Request Could we have 2 packs of preemie diapers if you hav…"
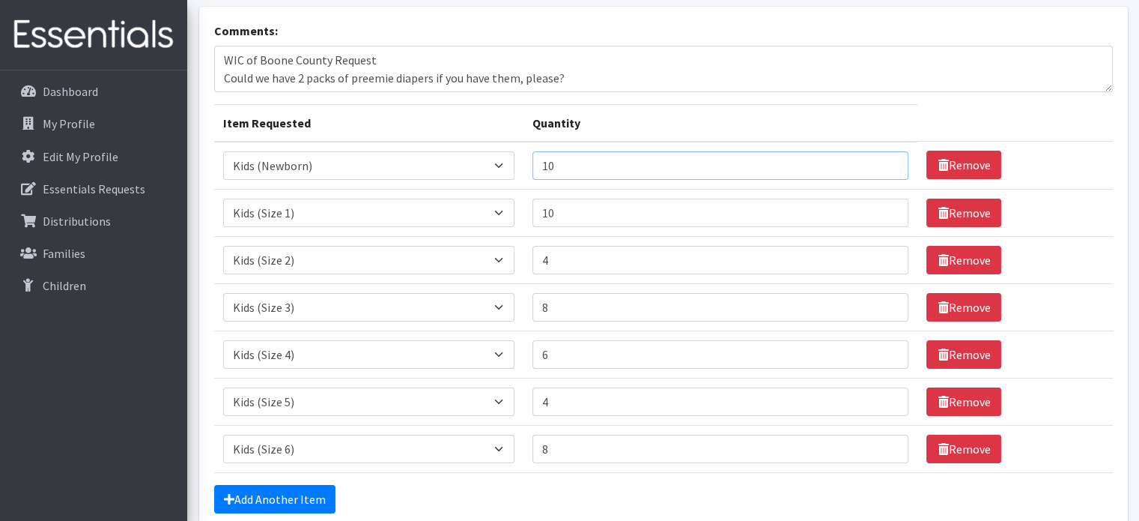
click at [566, 163] on input "10" at bounding box center [721, 165] width 377 height 28
type input "1"
type input "8"
click at [557, 400] on input "4" at bounding box center [721, 401] width 377 height 28
type input "5"
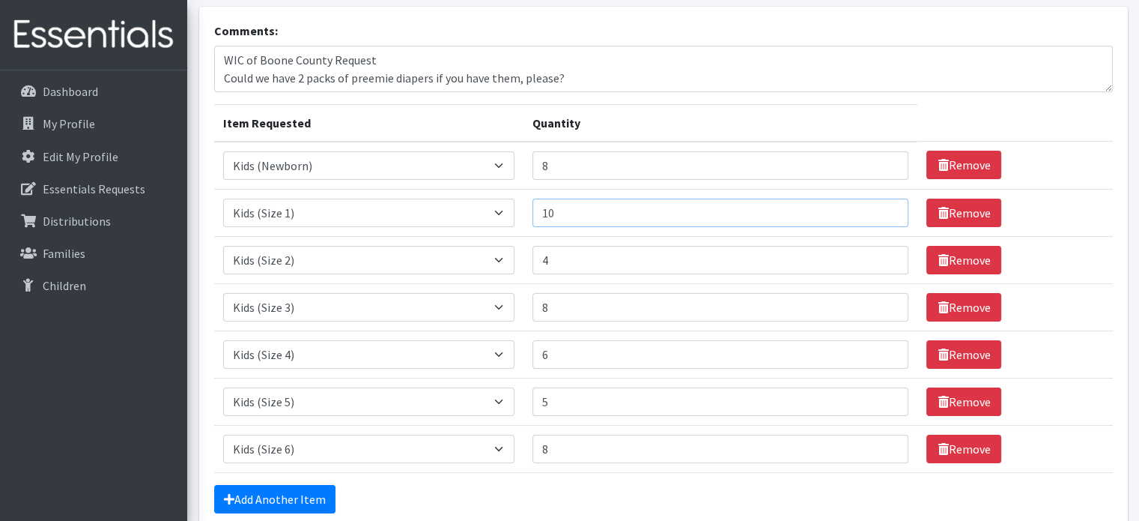
click at [563, 206] on input "10" at bounding box center [721, 213] width 377 height 28
type input "1"
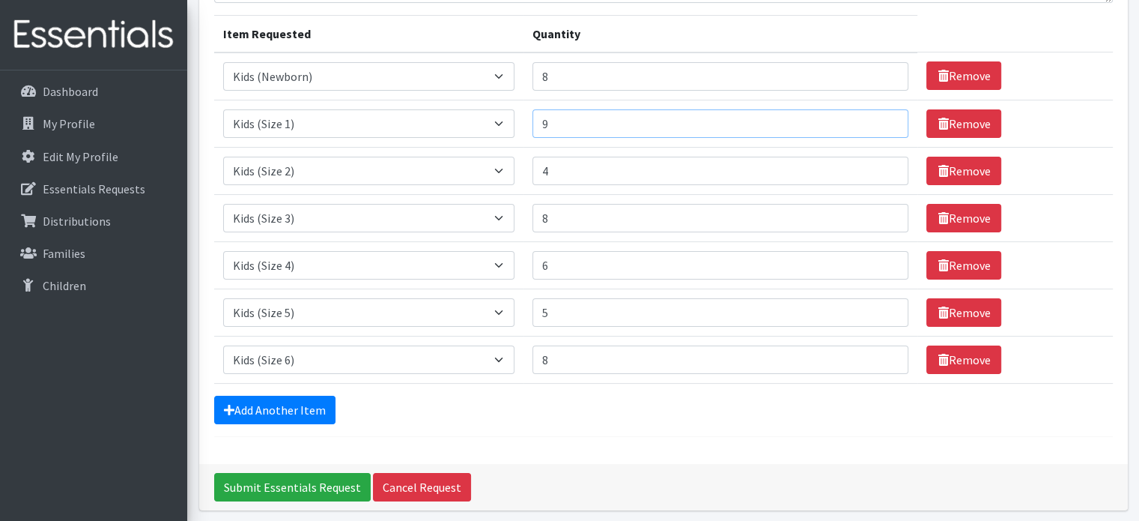
scroll to position [182, 0]
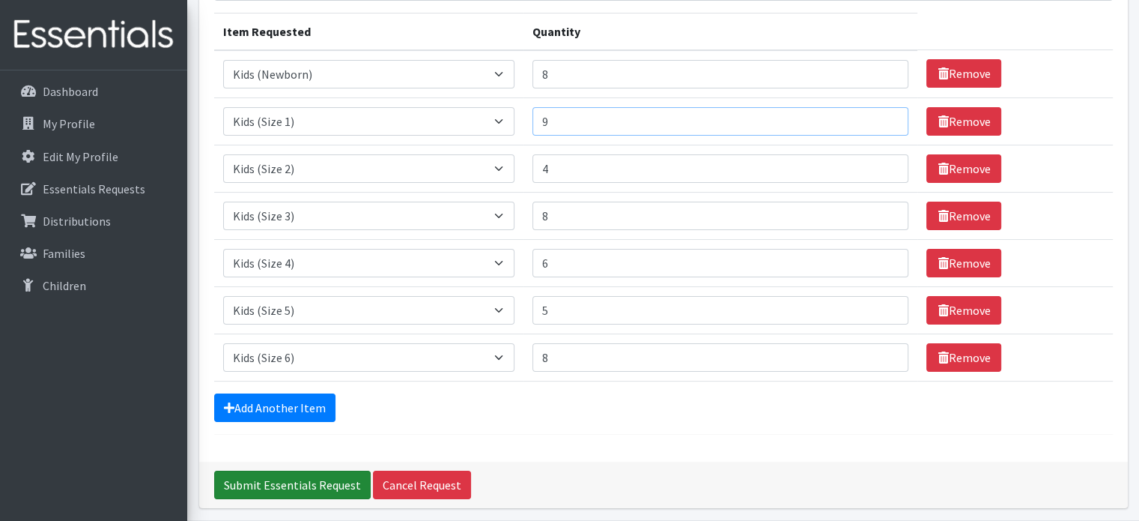
type input "9"
click at [286, 482] on input "Submit Essentials Request" at bounding box center [292, 484] width 157 height 28
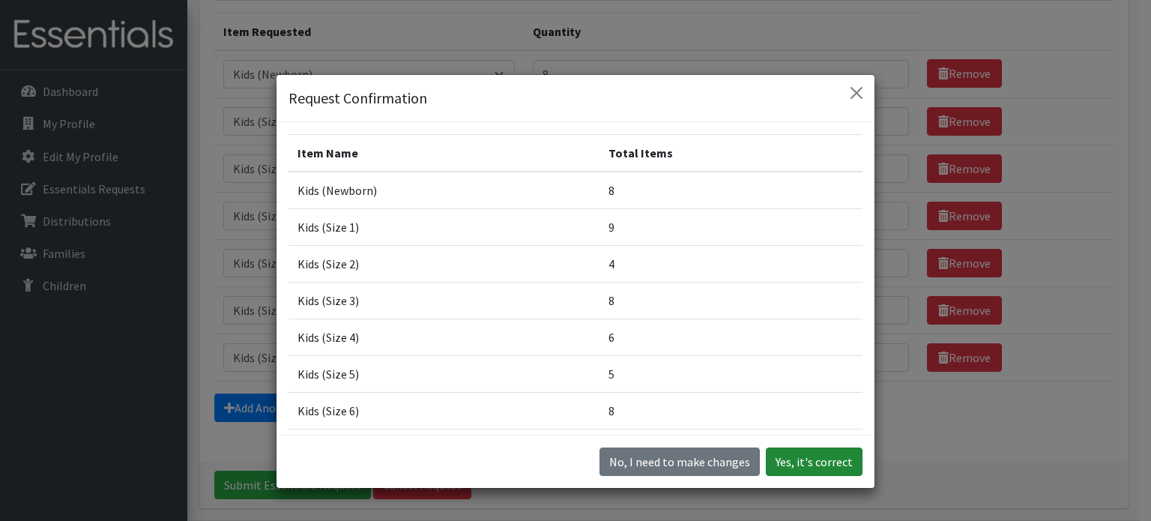
click at [824, 458] on button "Yes, it's correct" at bounding box center [814, 461] width 97 height 28
